Goal: Task Accomplishment & Management: Use online tool/utility

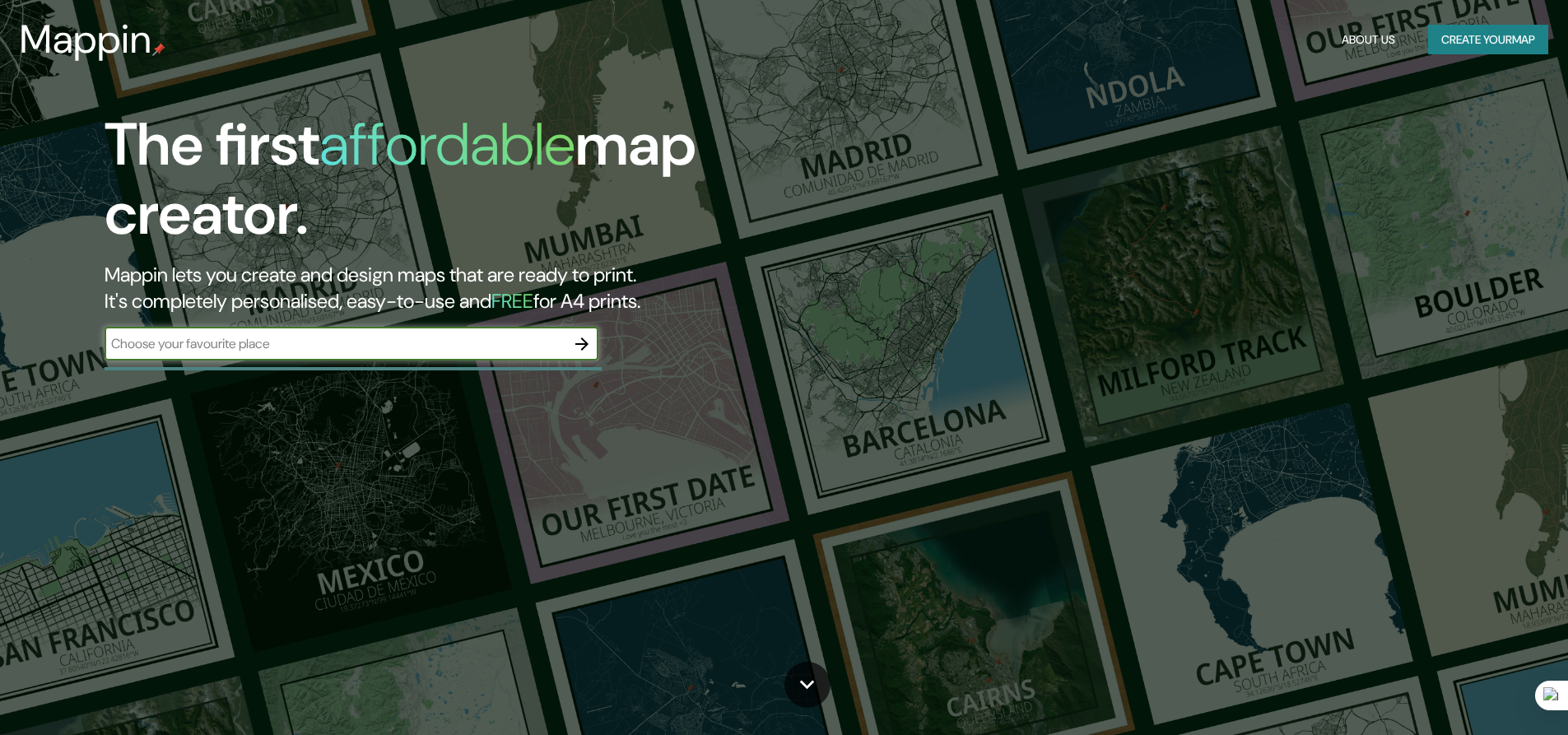
click at [350, 342] on input "text" at bounding box center [335, 344] width 461 height 19
type input "TEMUCO"
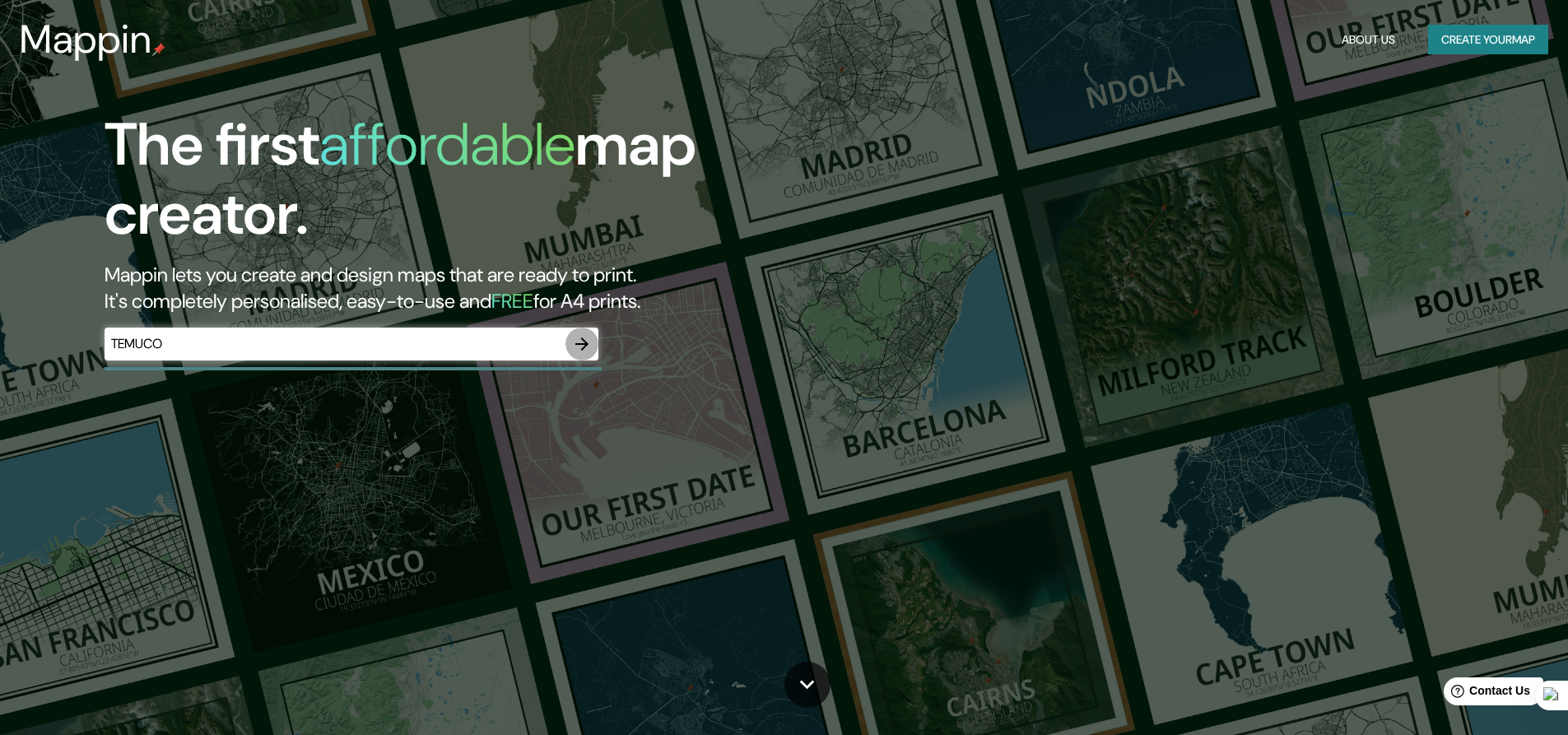
click at [583, 347] on icon "button" at bounding box center [582, 344] width 20 height 20
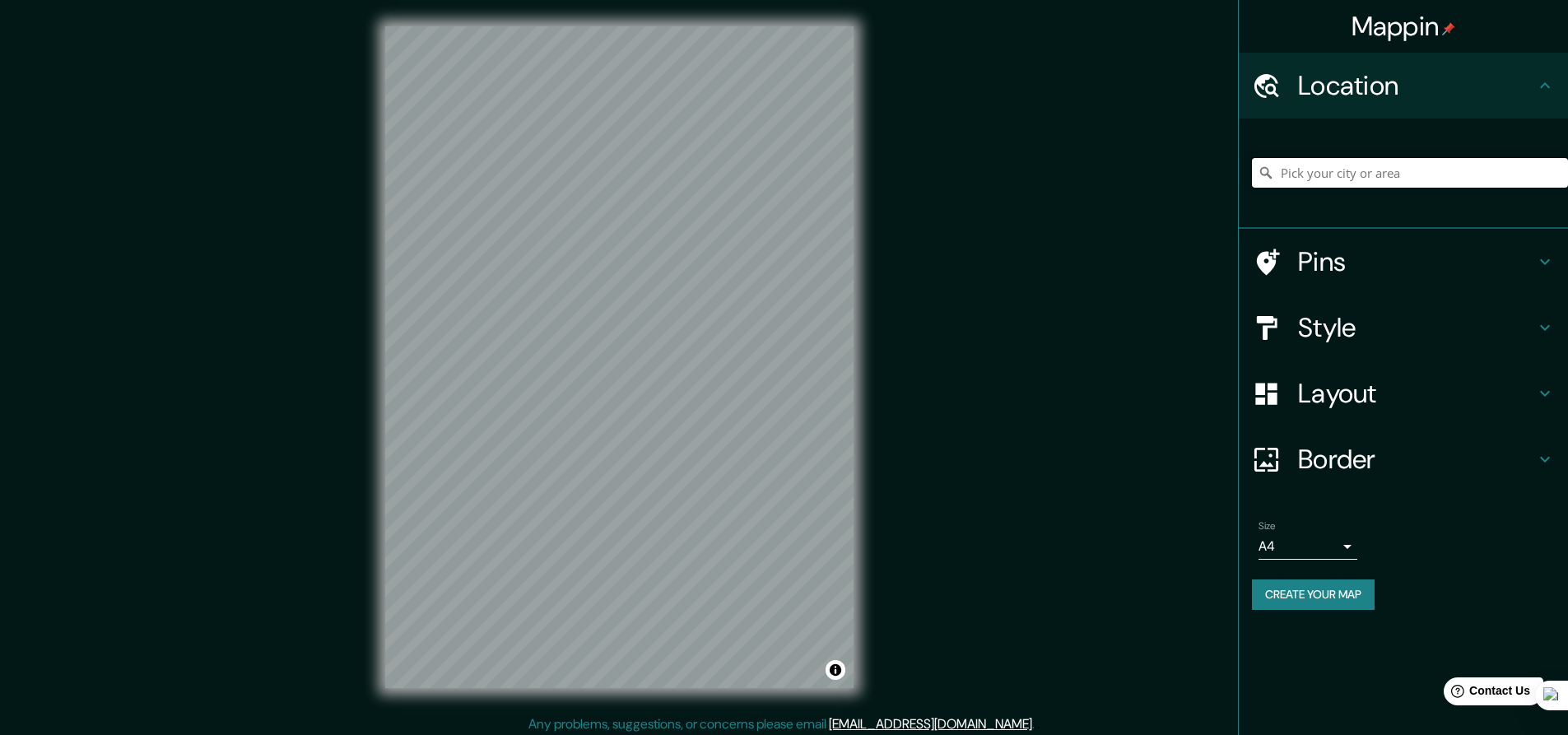
click at [1303, 177] on input "Pick your city or area" at bounding box center [1411, 173] width 317 height 30
type input "Ñ"
click at [1308, 180] on input "Ñ" at bounding box center [1411, 173] width 317 height 30
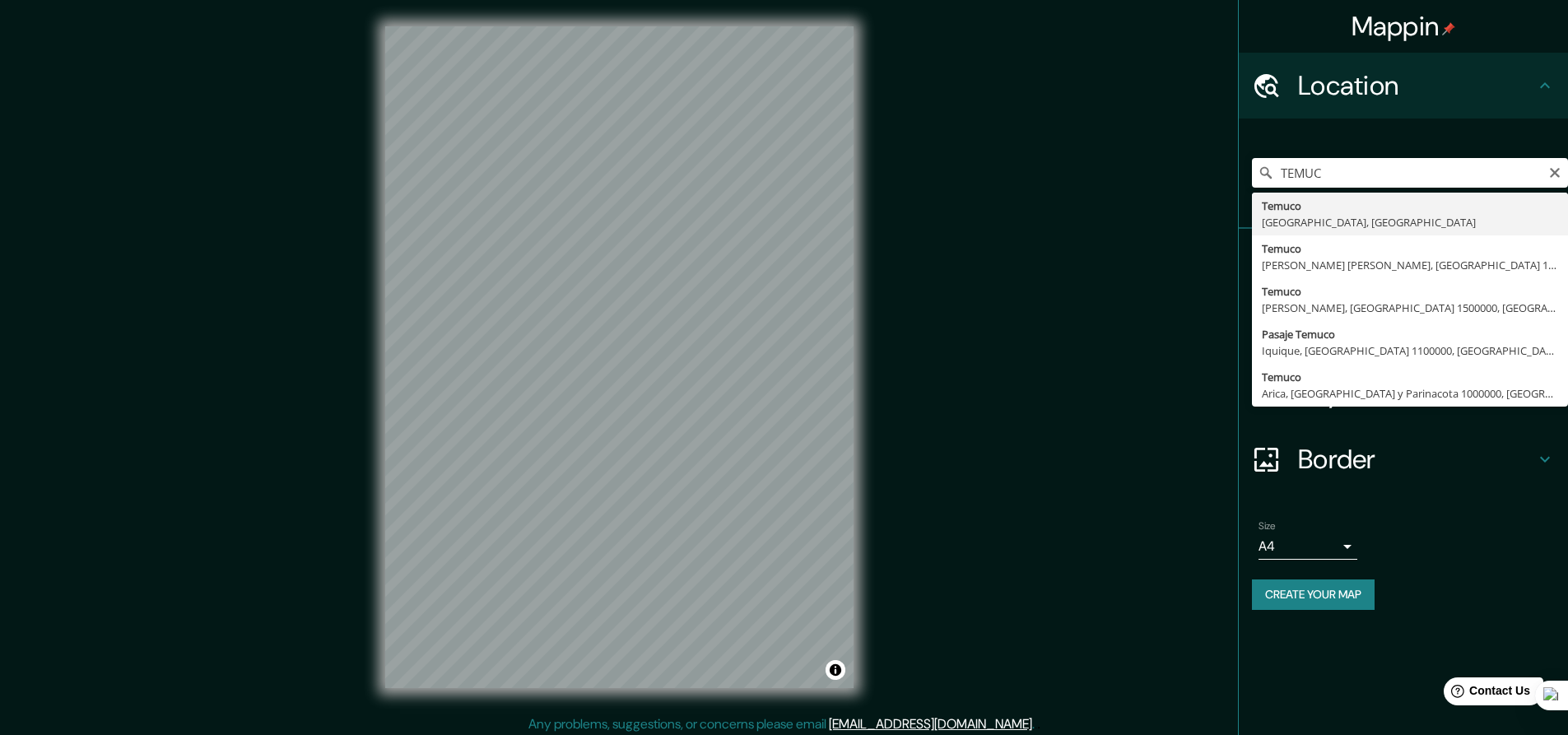
type input "[GEOGRAPHIC_DATA], [GEOGRAPHIC_DATA], [GEOGRAPHIC_DATA]"
